Goal: Find specific page/section: Find specific page/section

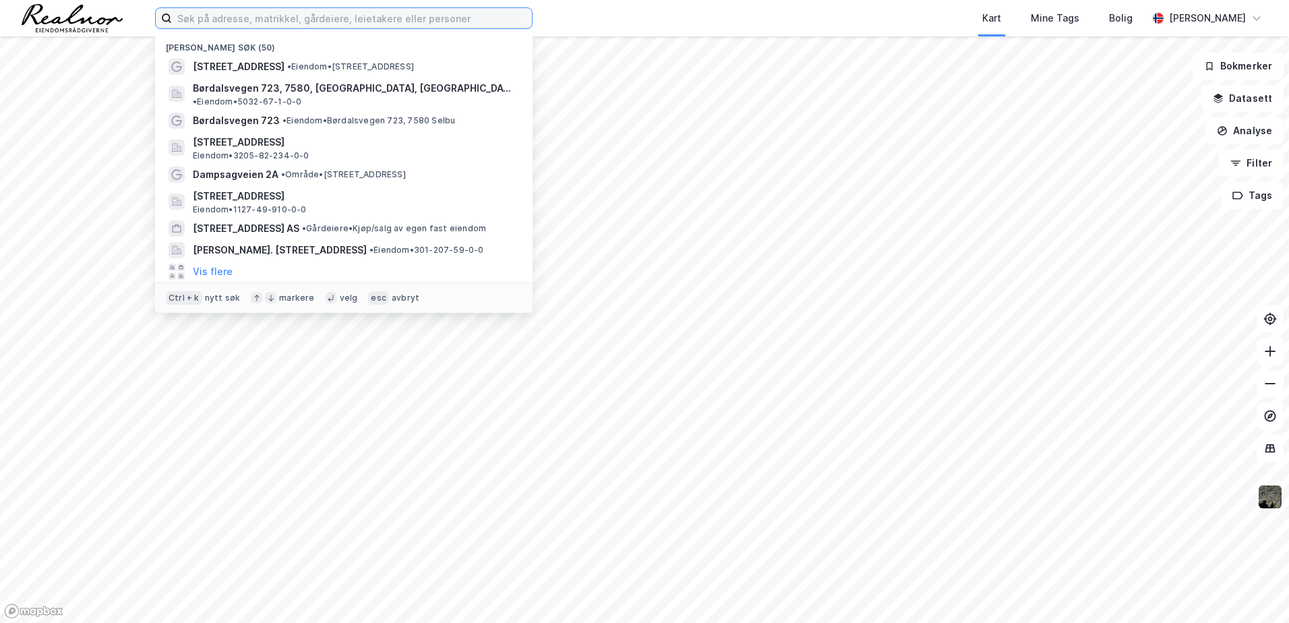
click at [396, 21] on input at bounding box center [352, 18] width 360 height 20
click at [1243, 102] on button "Datasett" at bounding box center [1242, 98] width 82 height 27
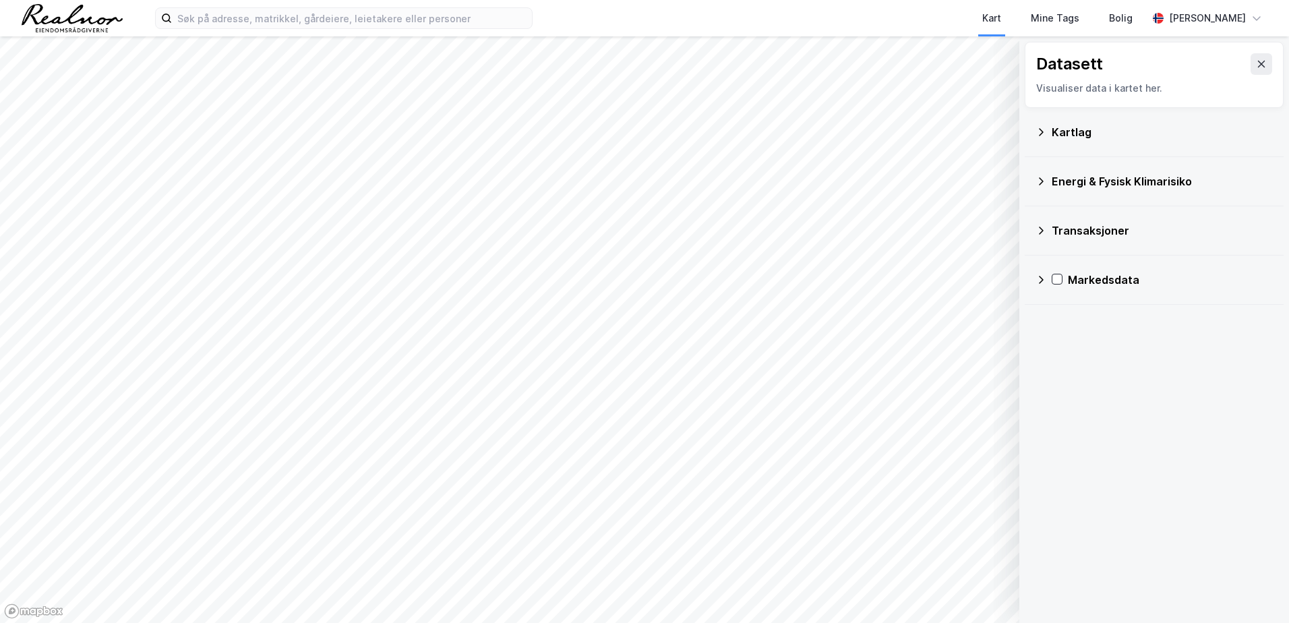
click at [1039, 137] on icon at bounding box center [1040, 132] width 11 height 11
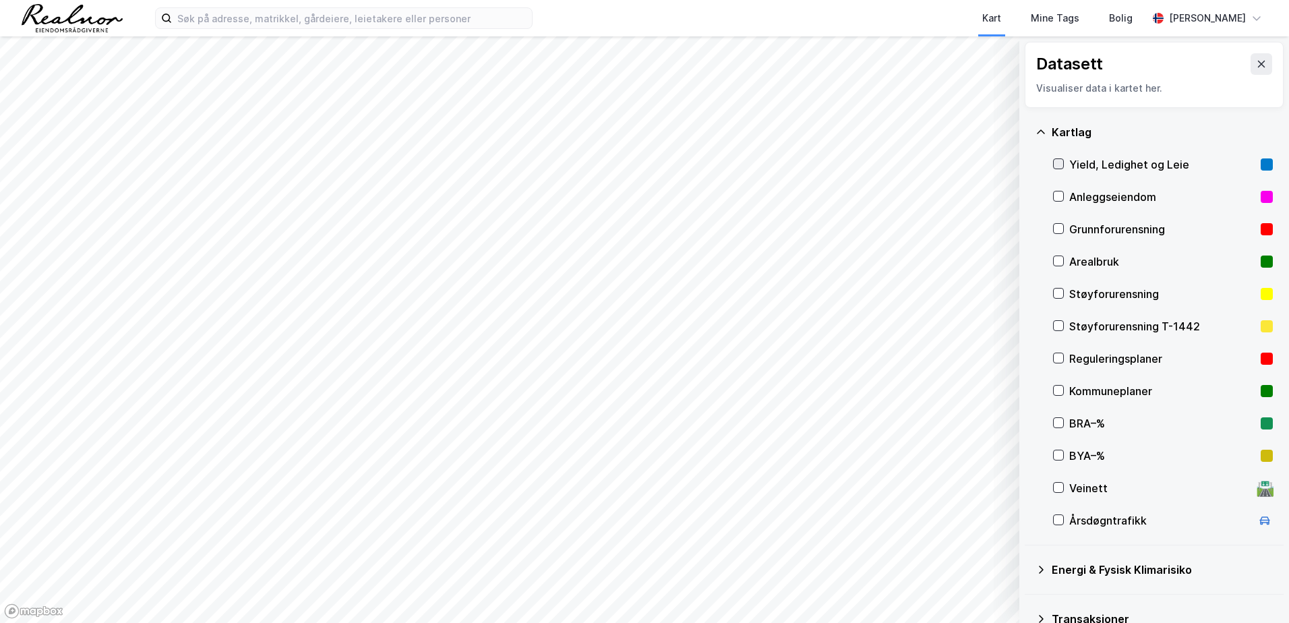
click at [1063, 168] on div at bounding box center [1058, 163] width 11 height 11
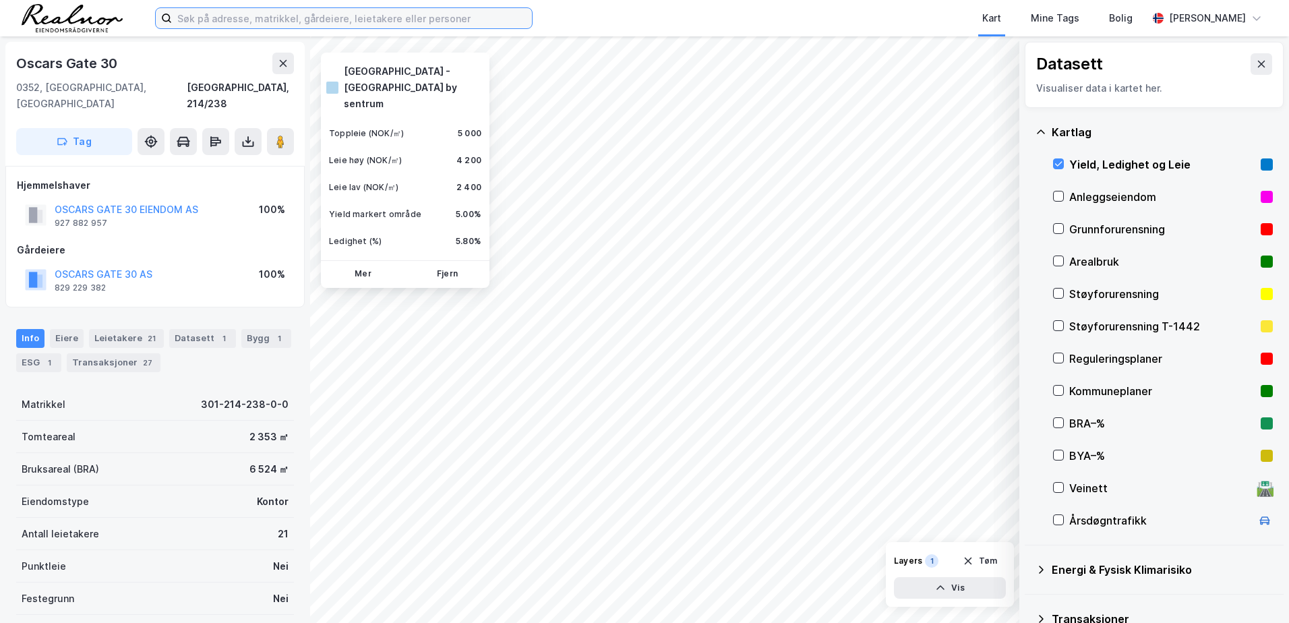
click at [205, 12] on input at bounding box center [352, 18] width 360 height 20
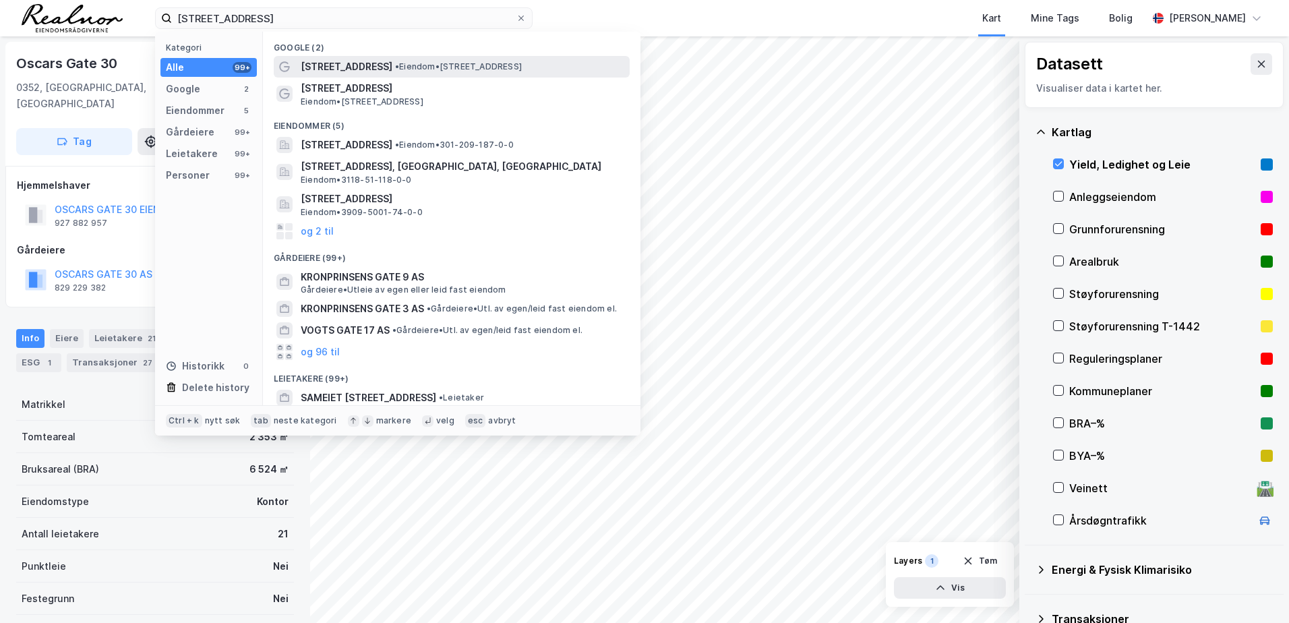
click at [466, 75] on div "[STREET_ADDRESS] • Eiendom • [STREET_ADDRESS]" at bounding box center [452, 67] width 356 height 22
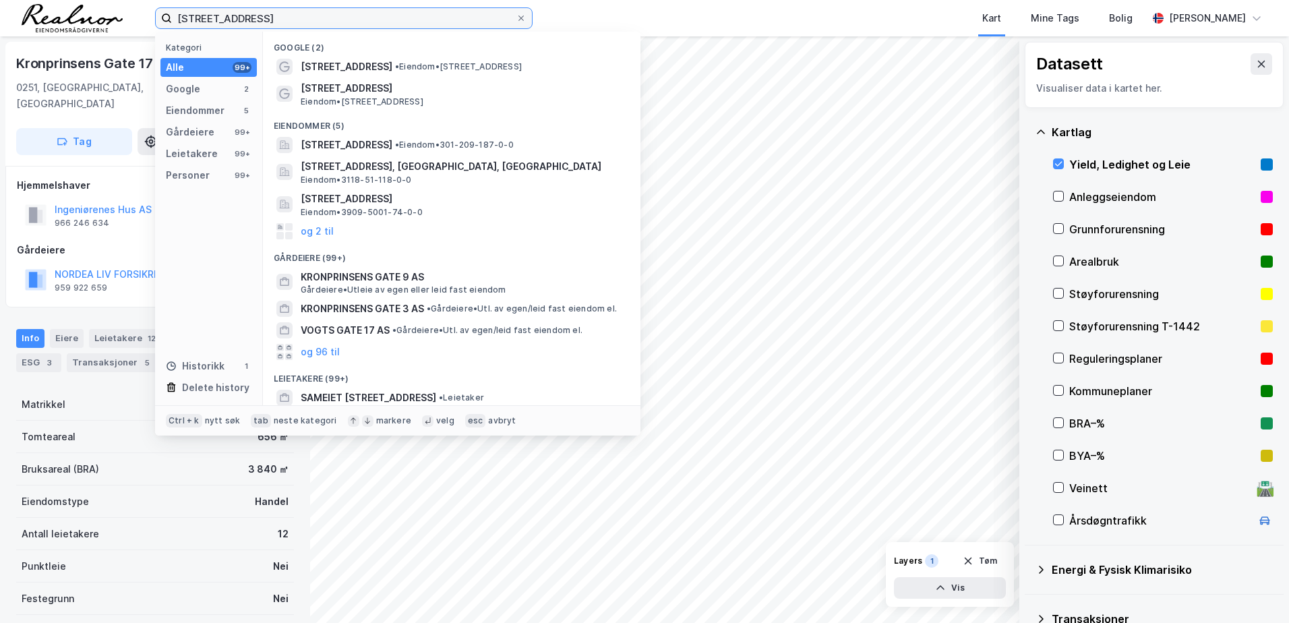
drag, startPoint x: 311, startPoint y: 23, endPoint x: 152, endPoint y: 17, distance: 159.2
click at [152, 17] on div "[STREET_ADDRESS] Kategori Alle 99+ Google 2 Eiendommer 5 Gårdeiere 99+ Leietake…" at bounding box center [644, 18] width 1289 height 36
paste input "[STREET_ADDRESS]"
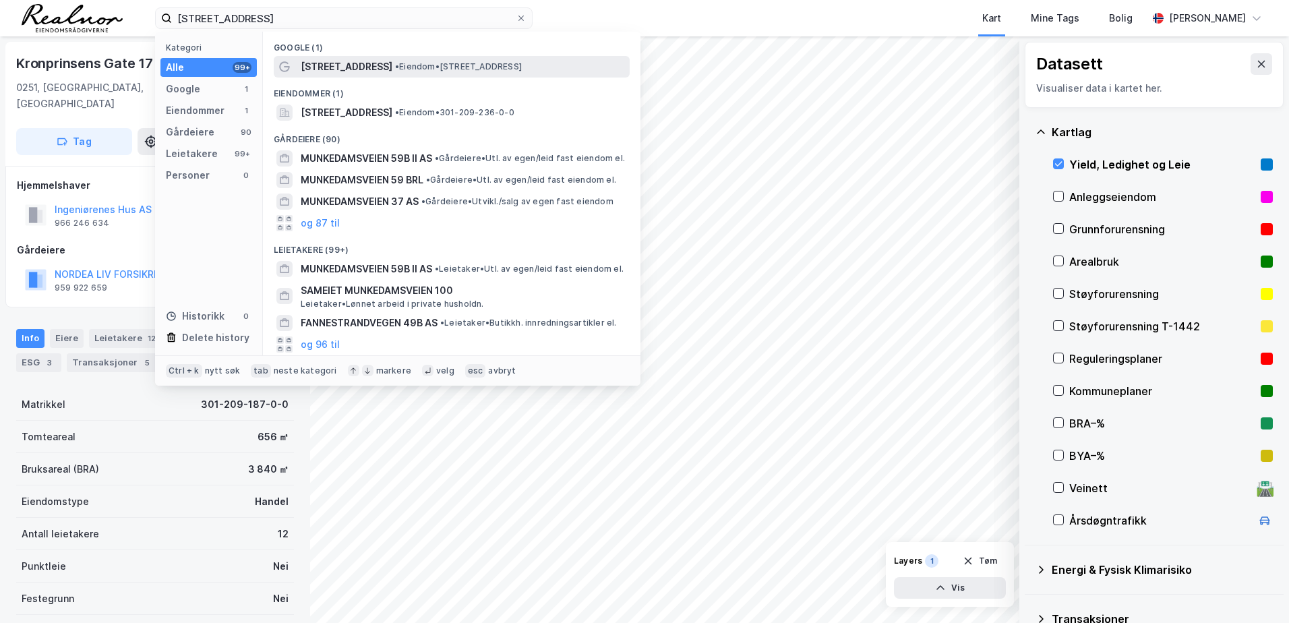
click at [371, 63] on span "[STREET_ADDRESS]" at bounding box center [347, 67] width 92 height 16
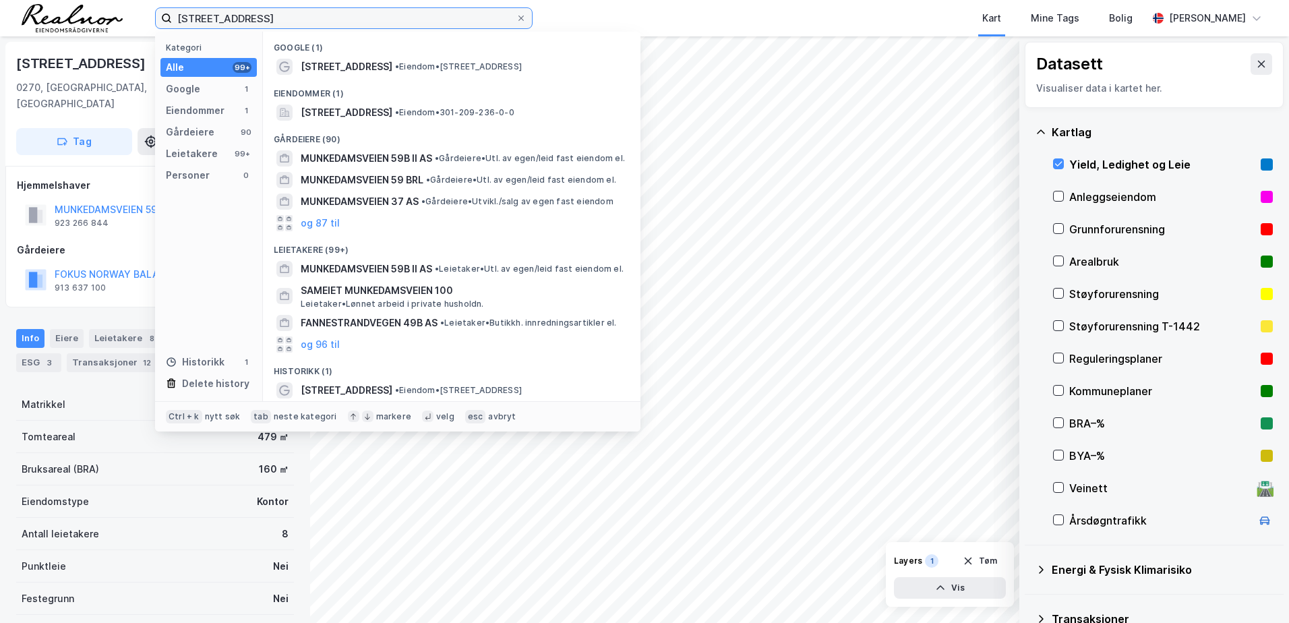
drag, startPoint x: 319, startPoint y: 22, endPoint x: 0, endPoint y: 18, distance: 318.8
click at [0, 20] on html "Munkedamsveien 59B Kategori Alle 99+ Google 1 Eiendommer 1 Gårdeiere 90 Leietak…" at bounding box center [644, 311] width 1289 height 623
paste input "[STREET_ADDRESS]"
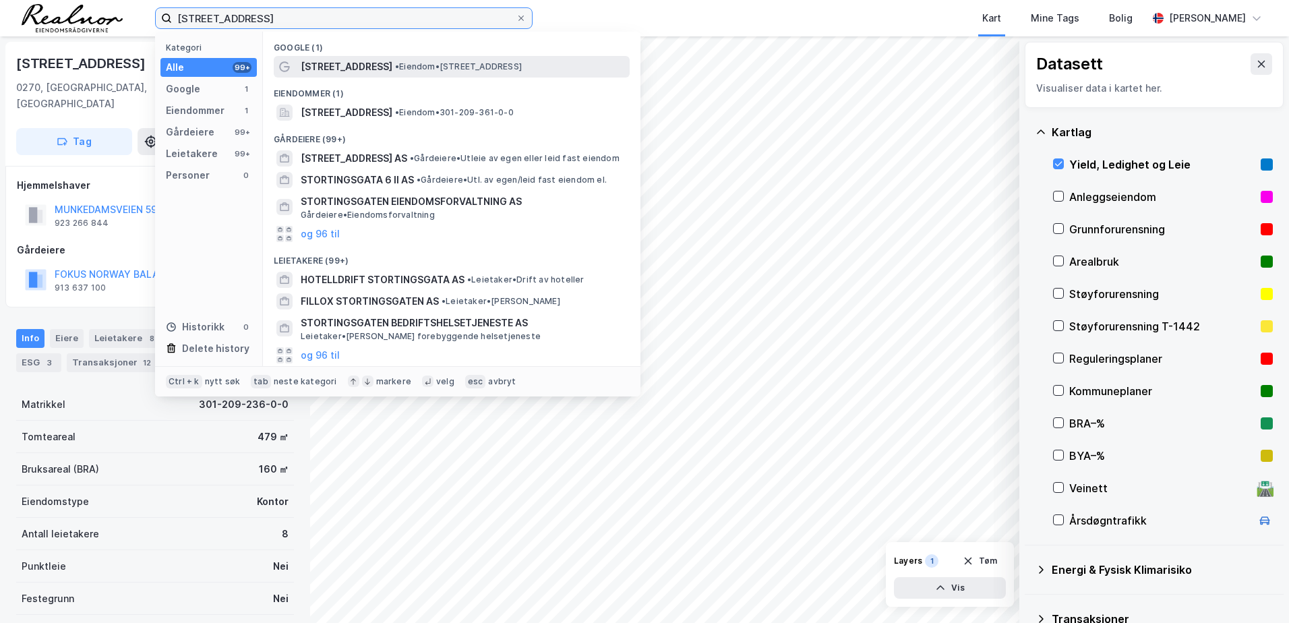
type input "[STREET_ADDRESS]"
click at [361, 68] on span "[STREET_ADDRESS]" at bounding box center [347, 67] width 92 height 16
